Goal: Task Accomplishment & Management: Manage account settings

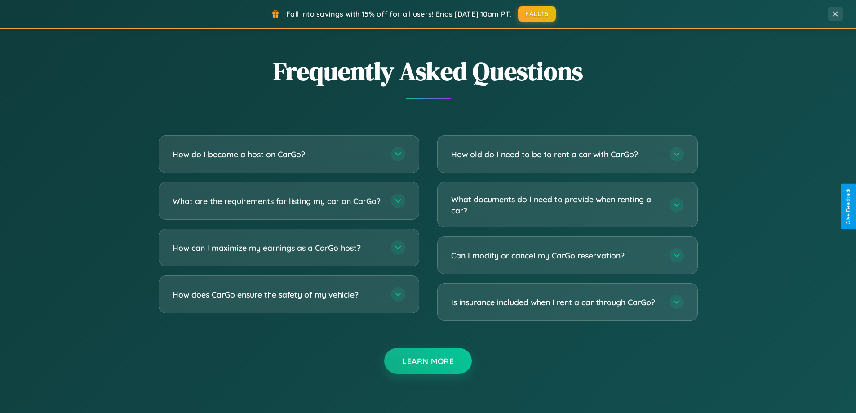
scroll to position [1730, 0]
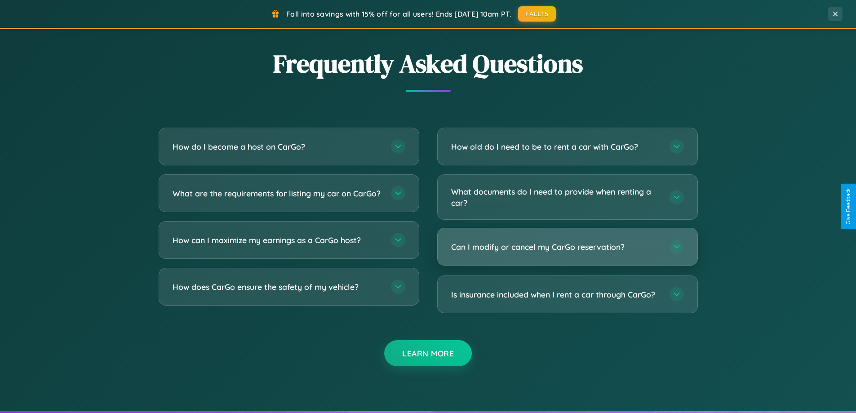
click at [567, 247] on h3 "Can I modify or cancel my CarGo reservation?" at bounding box center [555, 246] width 209 height 11
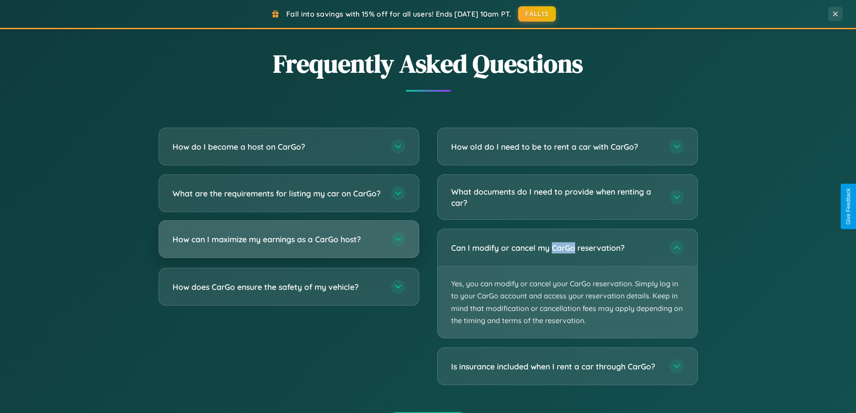
click at [289, 245] on h3 "How can I maximize my earnings as a CarGo host?" at bounding box center [277, 239] width 209 height 11
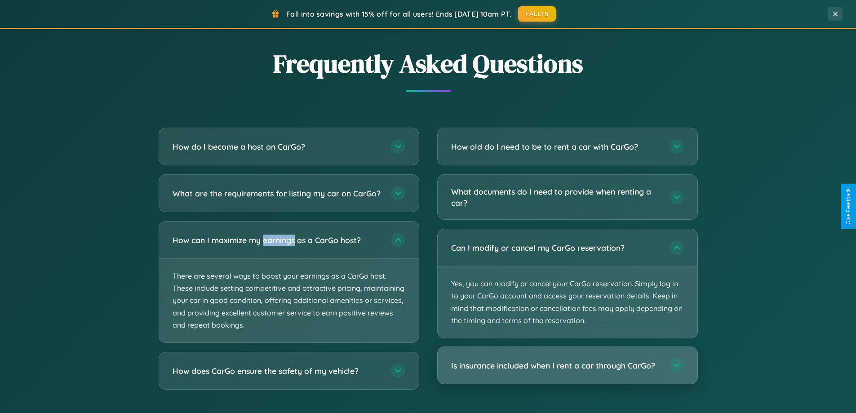
click at [567, 366] on h3 "Is insurance included when I rent a car through CarGo?" at bounding box center [555, 365] width 209 height 11
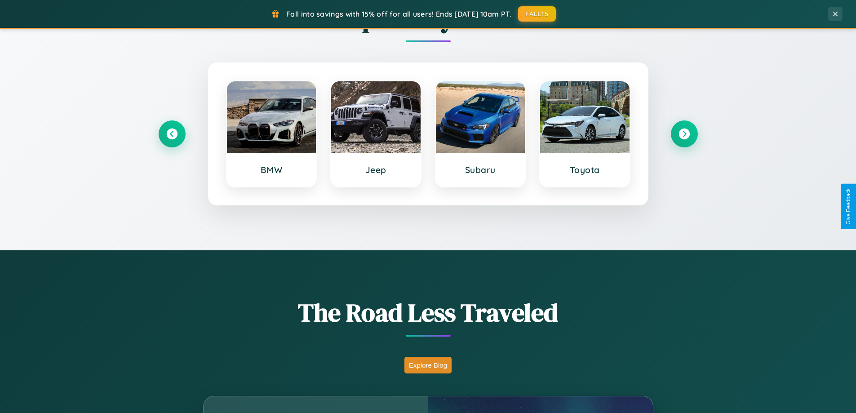
scroll to position [0, 0]
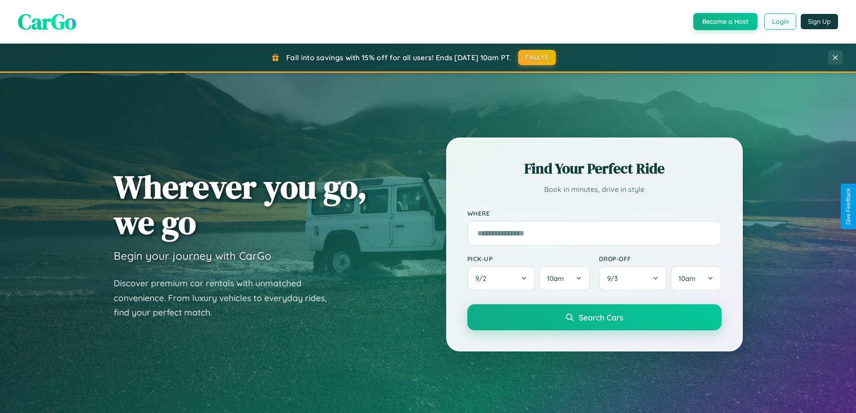
click at [780, 22] on button "Login" at bounding box center [781, 21] width 32 height 16
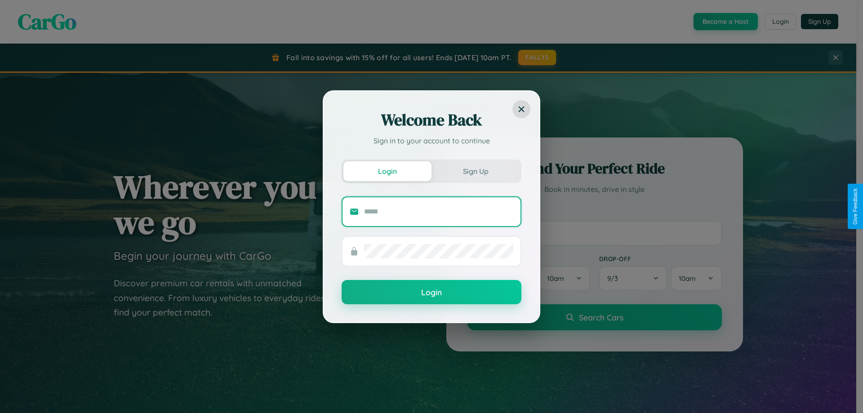
click at [439, 211] on input "text" at bounding box center [438, 212] width 149 height 14
type input "**********"
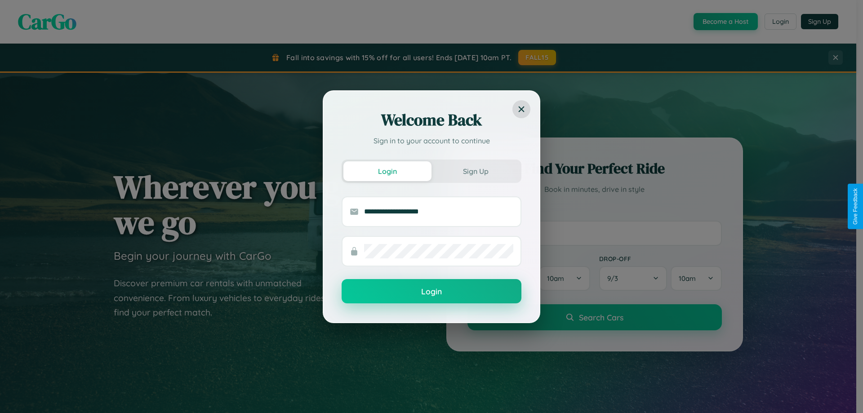
click at [432, 292] on button "Login" at bounding box center [432, 291] width 180 height 24
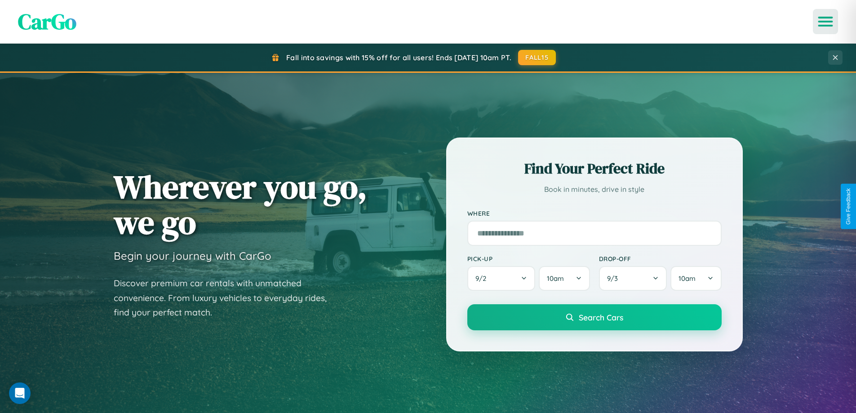
click at [826, 22] on icon "Open menu" at bounding box center [825, 22] width 13 height 8
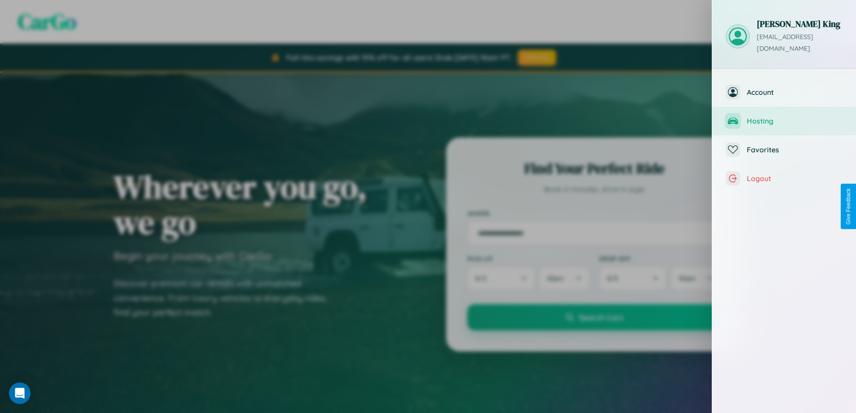
click at [784, 116] on span "Hosting" at bounding box center [795, 120] width 96 height 9
